Goal: Find specific page/section: Find specific page/section

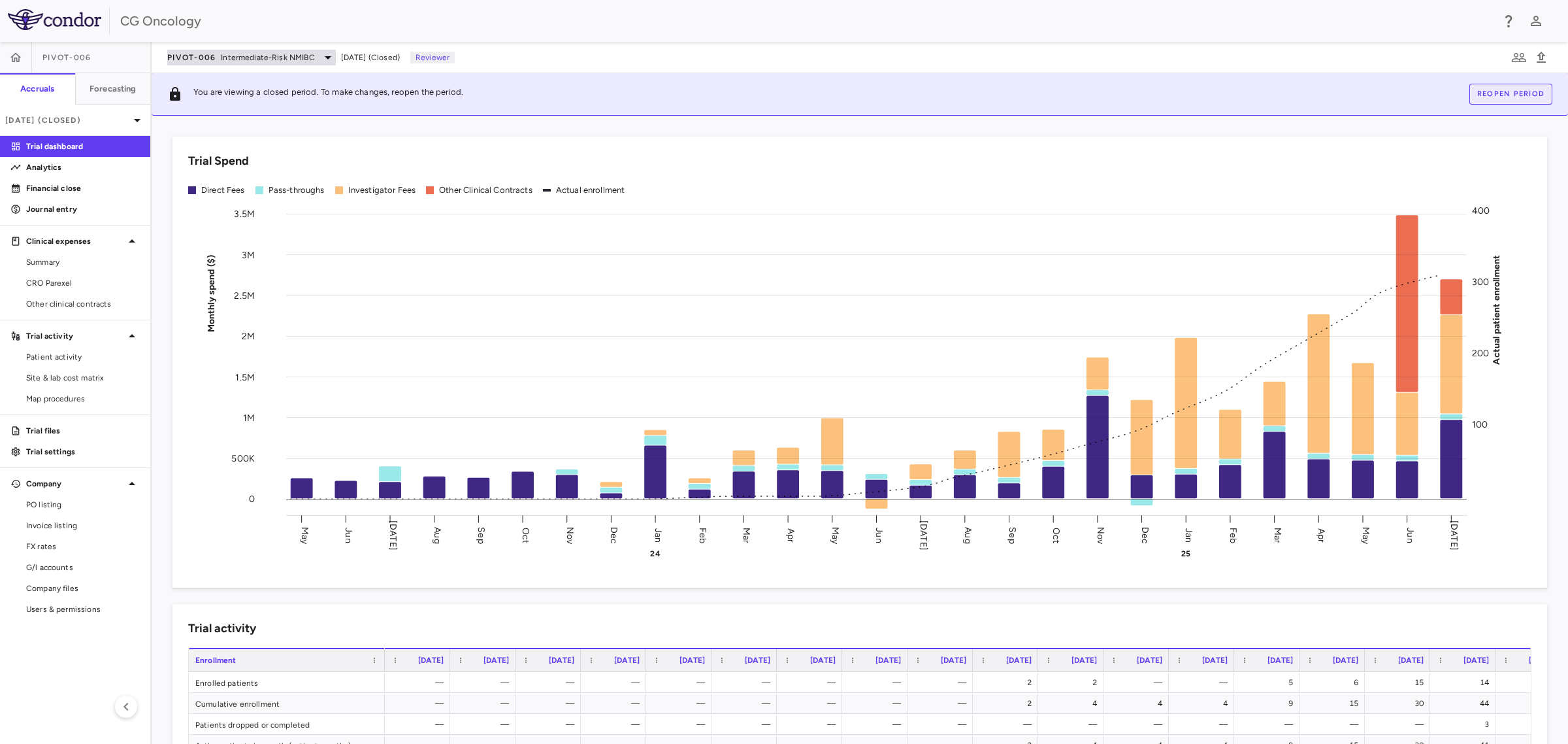
click at [325, 57] on icon at bounding box center [328, 57] width 7 height 3
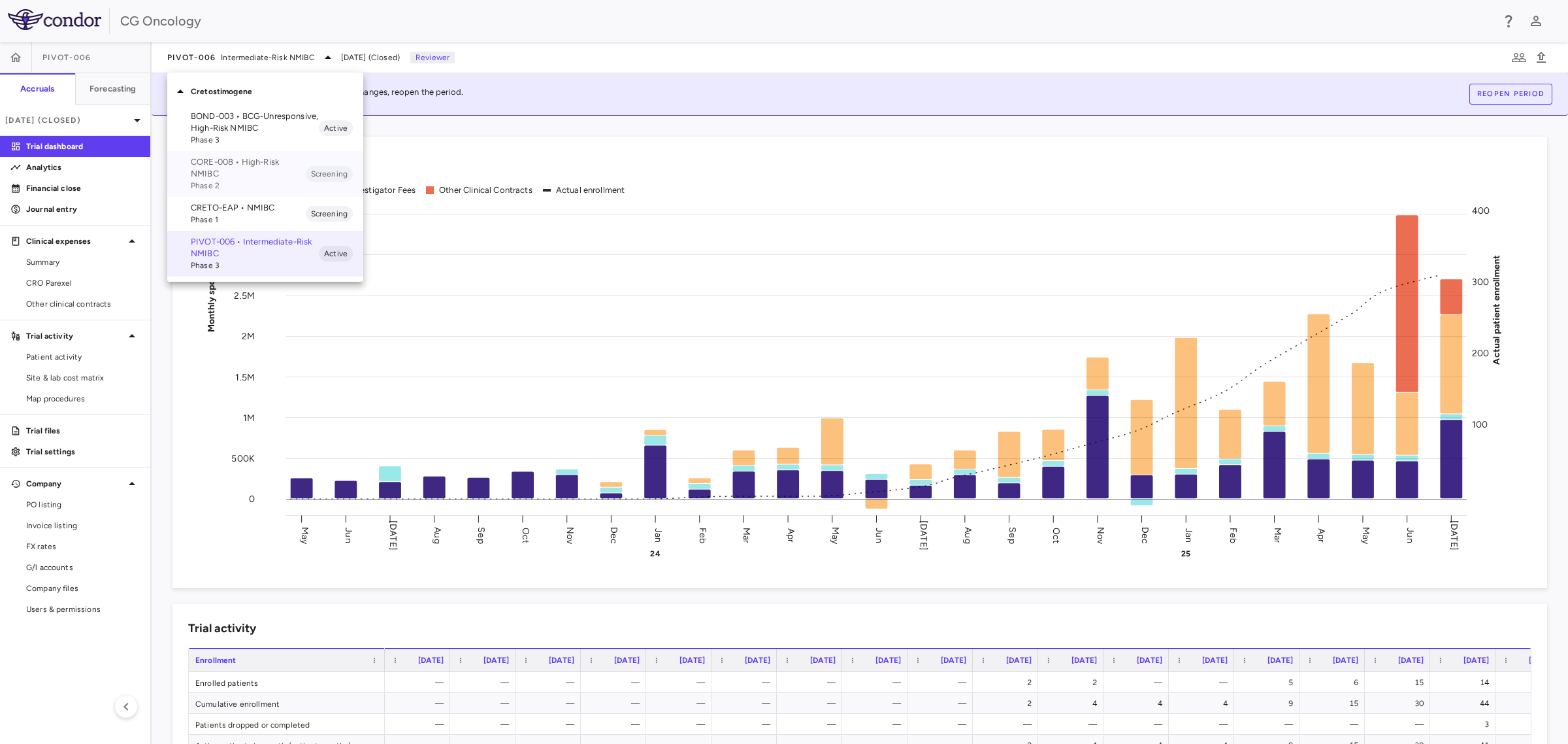
click at [256, 171] on p "CORE-008 • High-Risk NMIBC" at bounding box center [249, 168] width 115 height 23
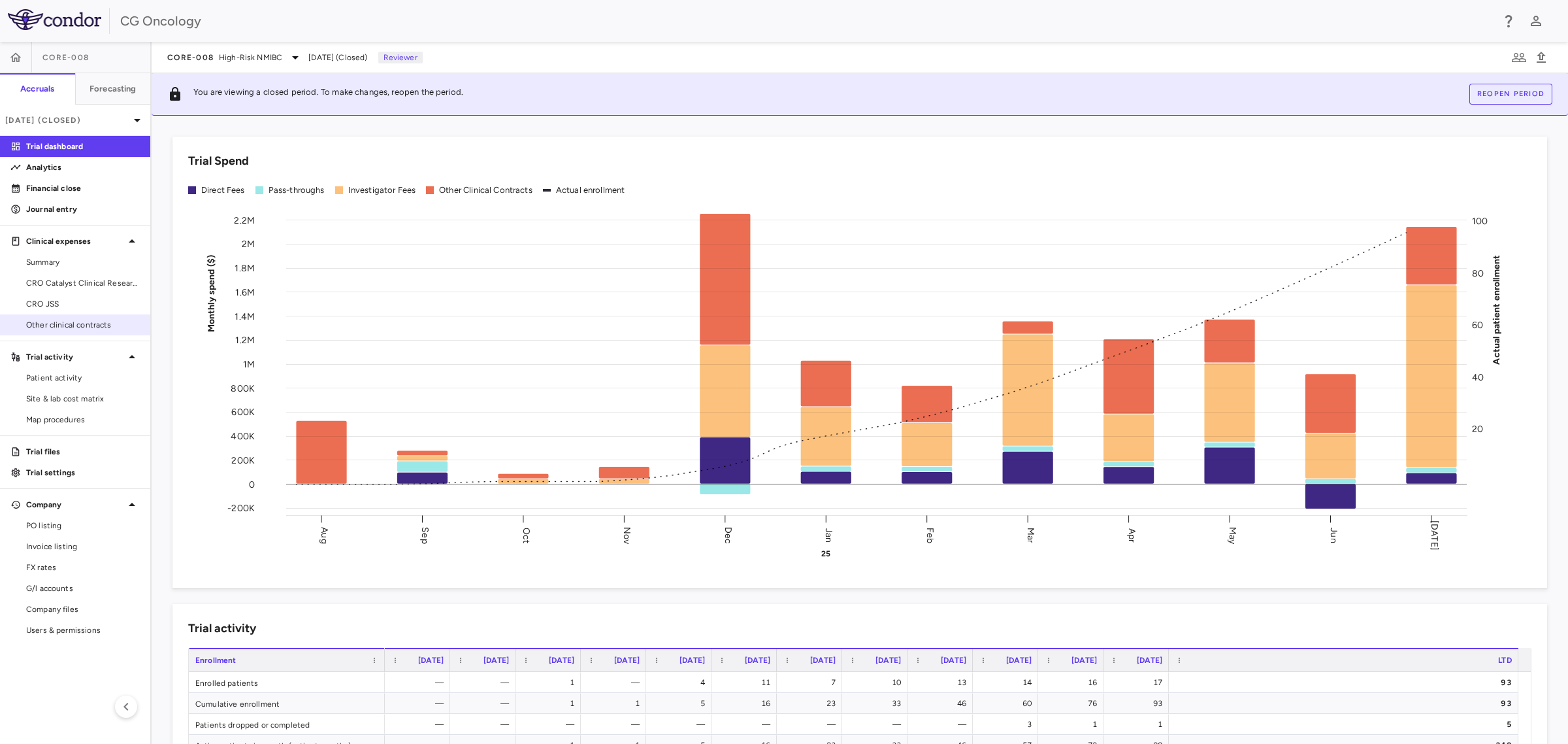
click at [88, 321] on span "Other clinical contracts" at bounding box center [83, 325] width 114 height 12
